Goal: Transaction & Acquisition: Purchase product/service

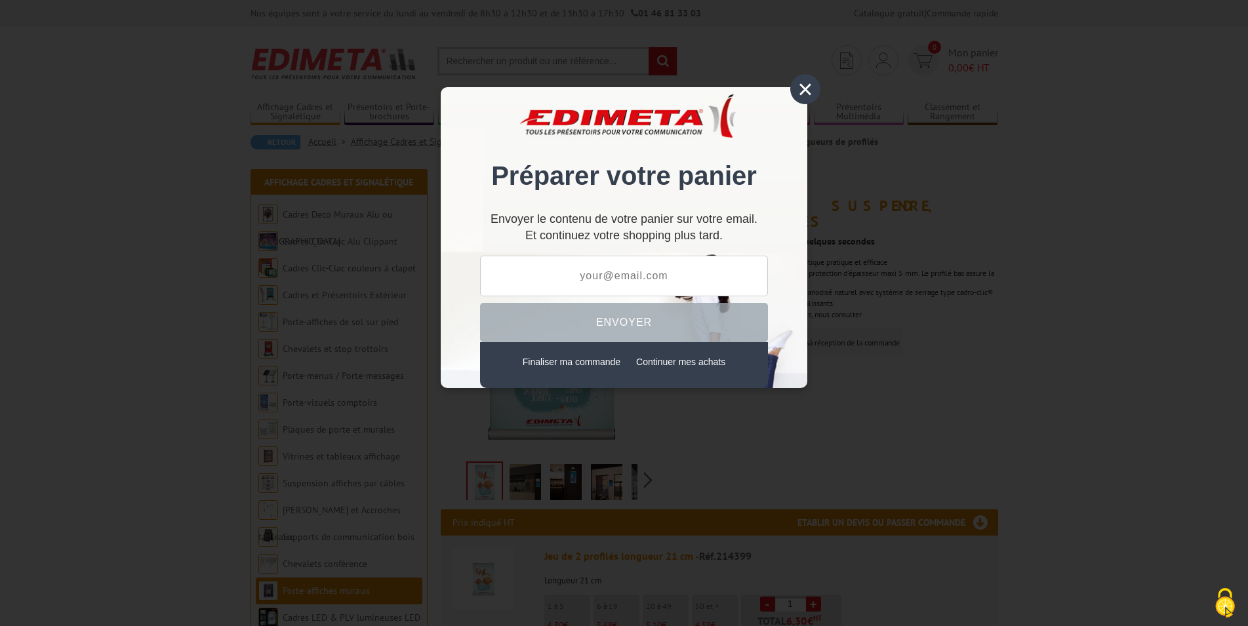
click at [808, 94] on div "×" at bounding box center [805, 89] width 30 height 30
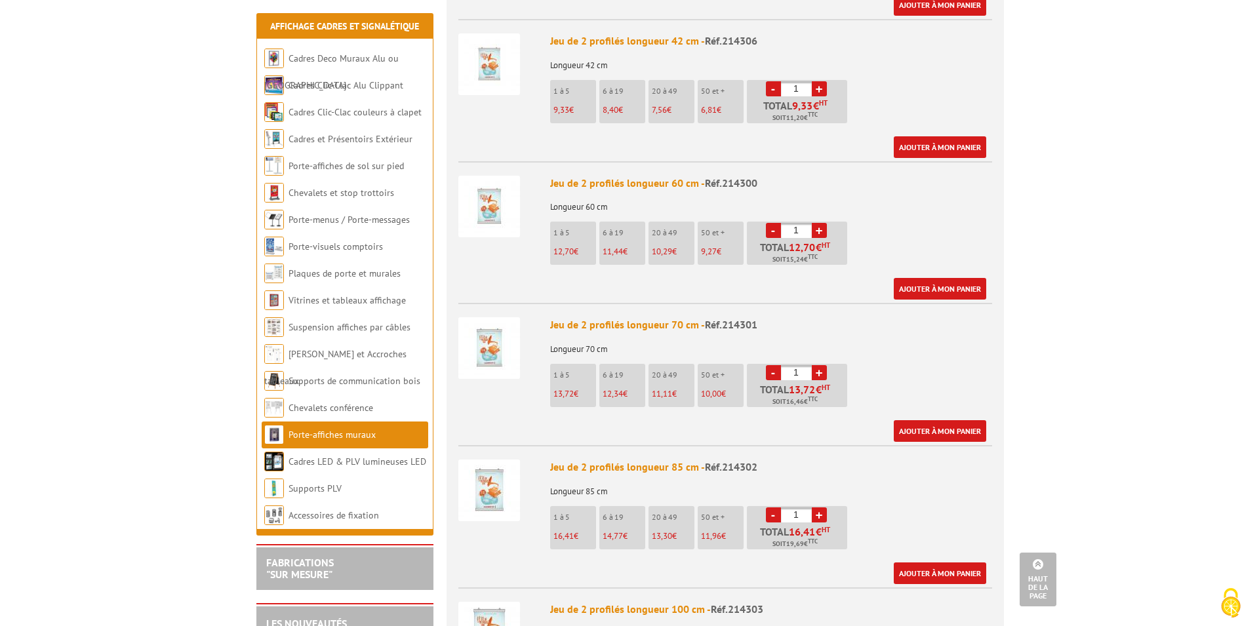
scroll to position [802, 0]
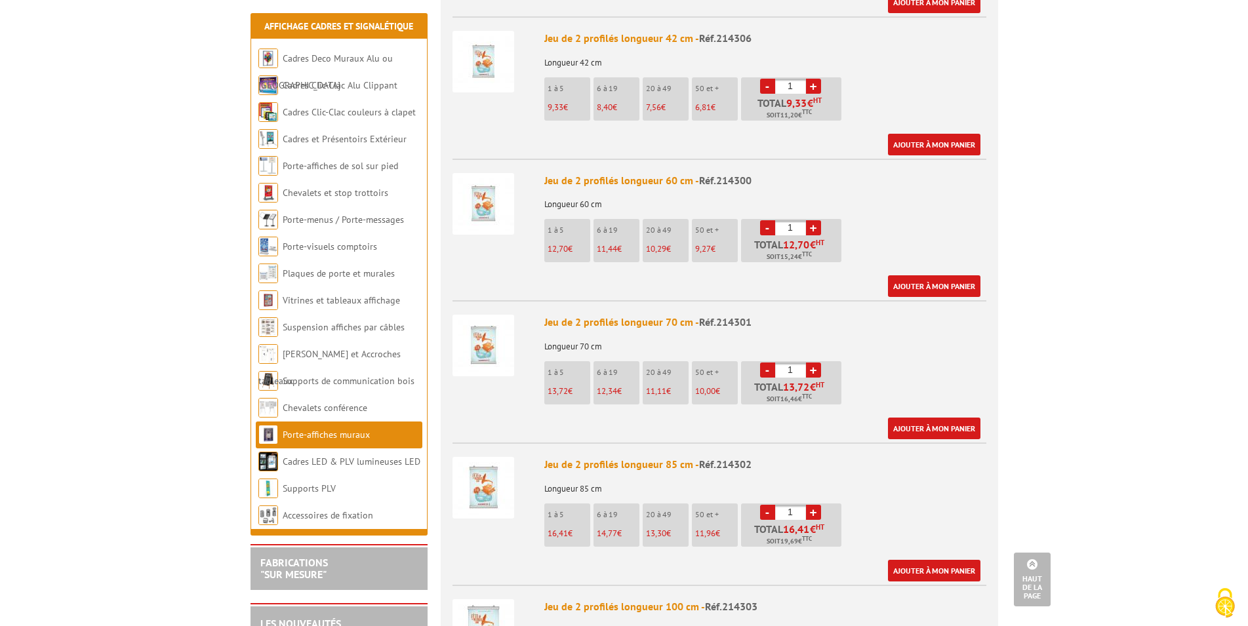
click at [812, 505] on link "+" at bounding box center [813, 512] width 15 height 15
type input "4"
click at [924, 560] on link "Ajouter à mon panier" at bounding box center [934, 571] width 92 height 22
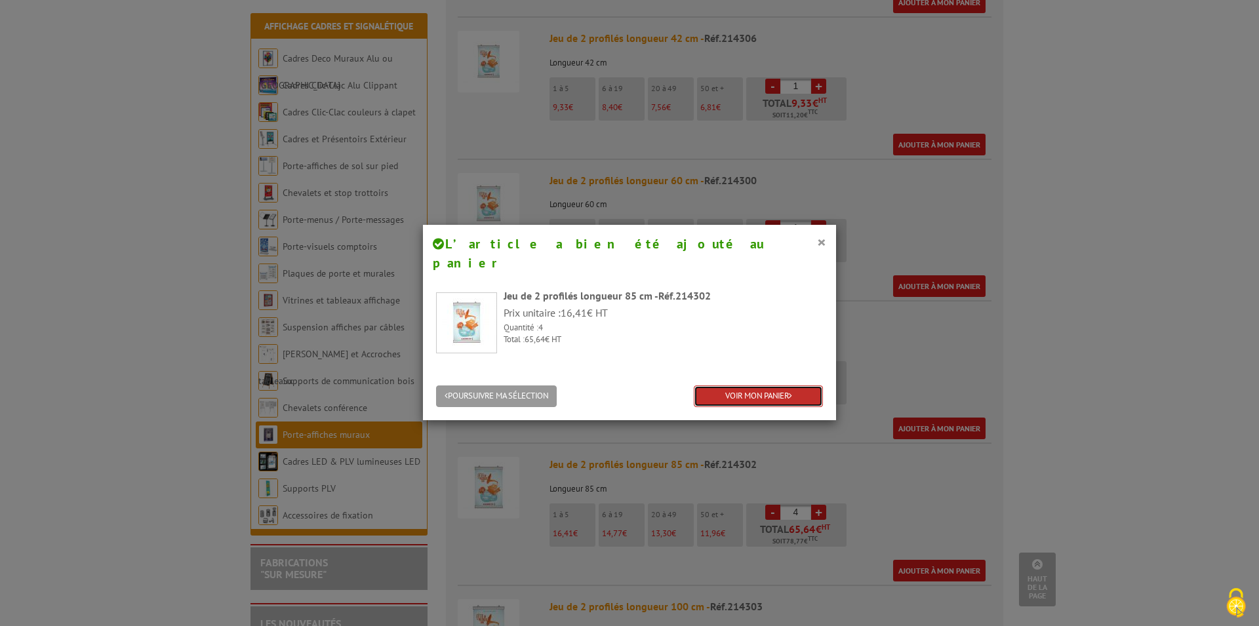
click at [751, 385] on link "VOIR MON PANIER" at bounding box center [758, 396] width 129 height 22
